Goal: Transaction & Acquisition: Purchase product/service

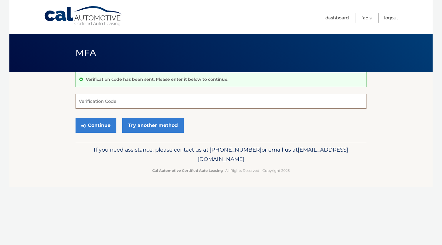
click at [137, 107] on input "Verification Code" at bounding box center [220, 101] width 291 height 15
type input "259100"
click at [102, 120] on button "Continue" at bounding box center [95, 125] width 41 height 15
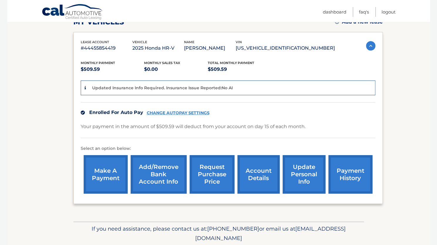
scroll to position [94, 0]
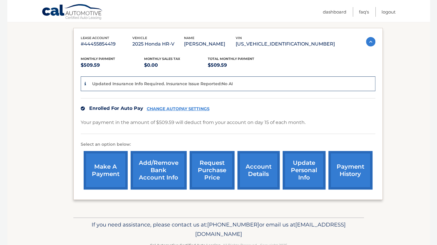
click at [256, 167] on link "account details" at bounding box center [259, 170] width 42 height 38
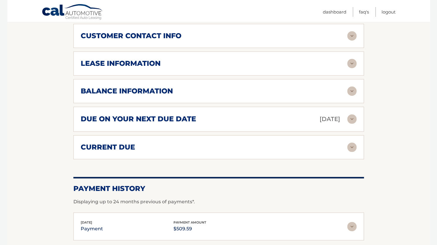
scroll to position [289, 0]
click at [299, 122] on div "due on your next due date Oct 15, 2025" at bounding box center [214, 119] width 267 height 10
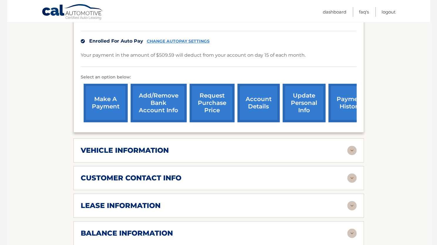
scroll to position [125, 0]
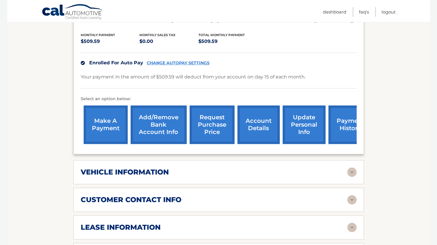
click at [94, 130] on link "make a payment" at bounding box center [106, 124] width 44 height 38
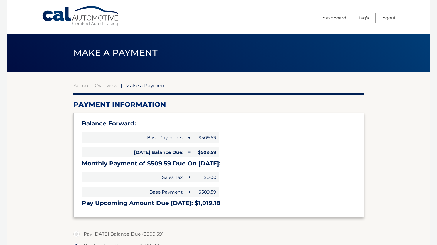
select select "ZGFjNjcxMGYtMjQ5YS00NjMyLTg2ZjgtZWFiMGY3MWY3MWRj"
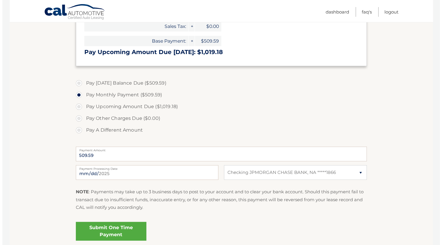
scroll to position [199, 0]
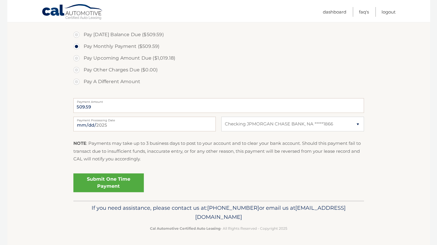
click at [134, 184] on link "Submit One Time Payment" at bounding box center [108, 182] width 71 height 19
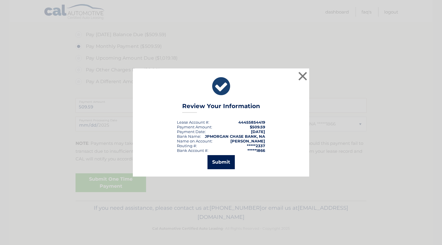
click at [213, 163] on button "Submit" at bounding box center [220, 162] width 27 height 14
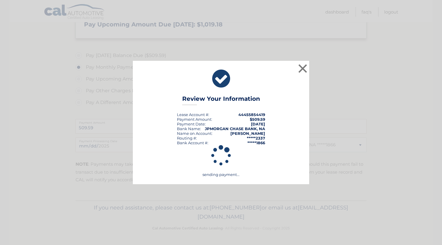
scroll to position [178, 0]
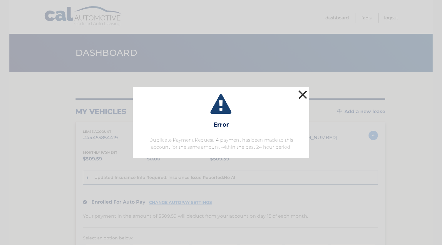
click at [300, 99] on button "×" at bounding box center [303, 95] width 12 height 12
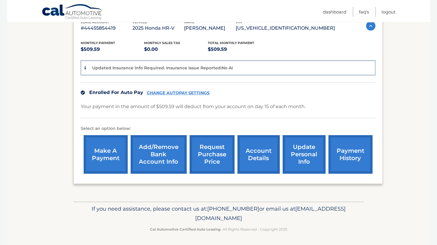
scroll to position [110, 0]
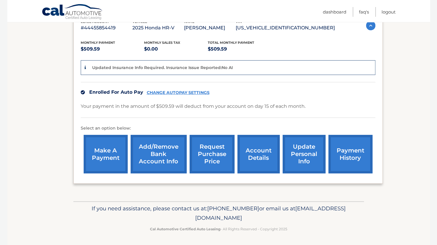
click at [211, 114] on div "Your payment in the amount of $509.59 will deduct from your account on day 15 o…" at bounding box center [228, 110] width 295 height 16
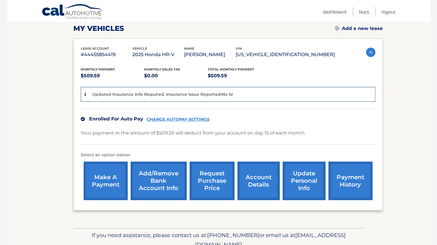
scroll to position [83, 0]
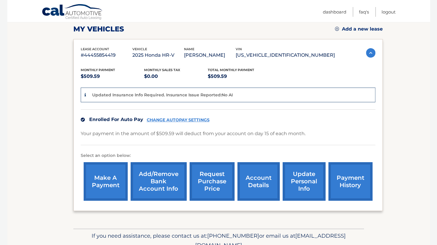
click at [335, 187] on link "payment history" at bounding box center [351, 181] width 44 height 38
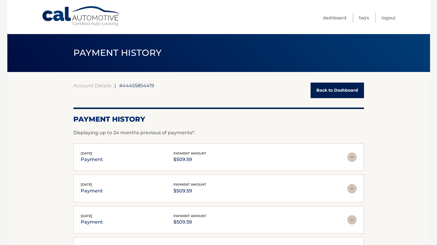
click at [333, 91] on link "Back to Dashboard" at bounding box center [337, 91] width 53 height 16
